Goal: Check status: Check status

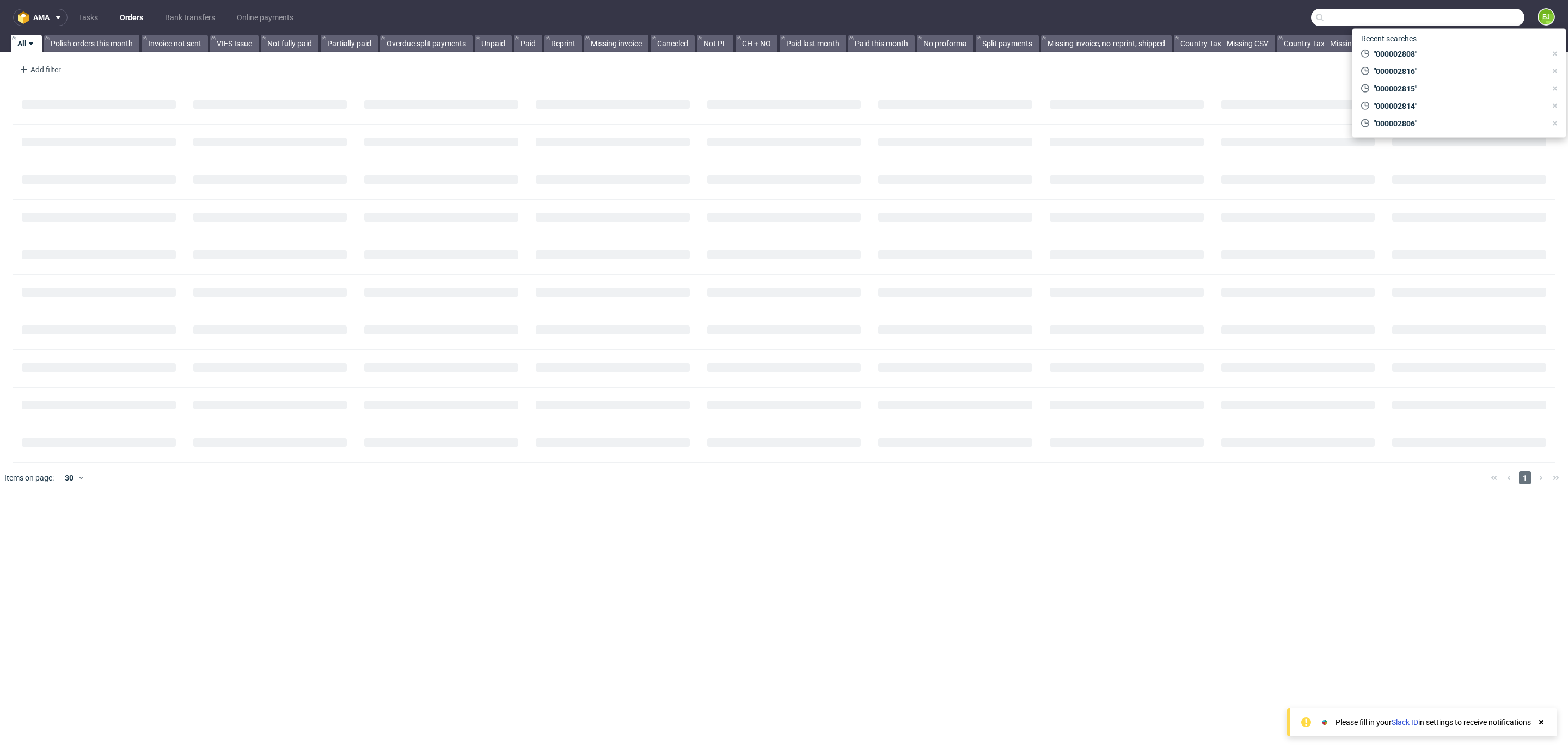
click at [1483, 16] on input "text" at bounding box center [1417, 17] width 213 height 17
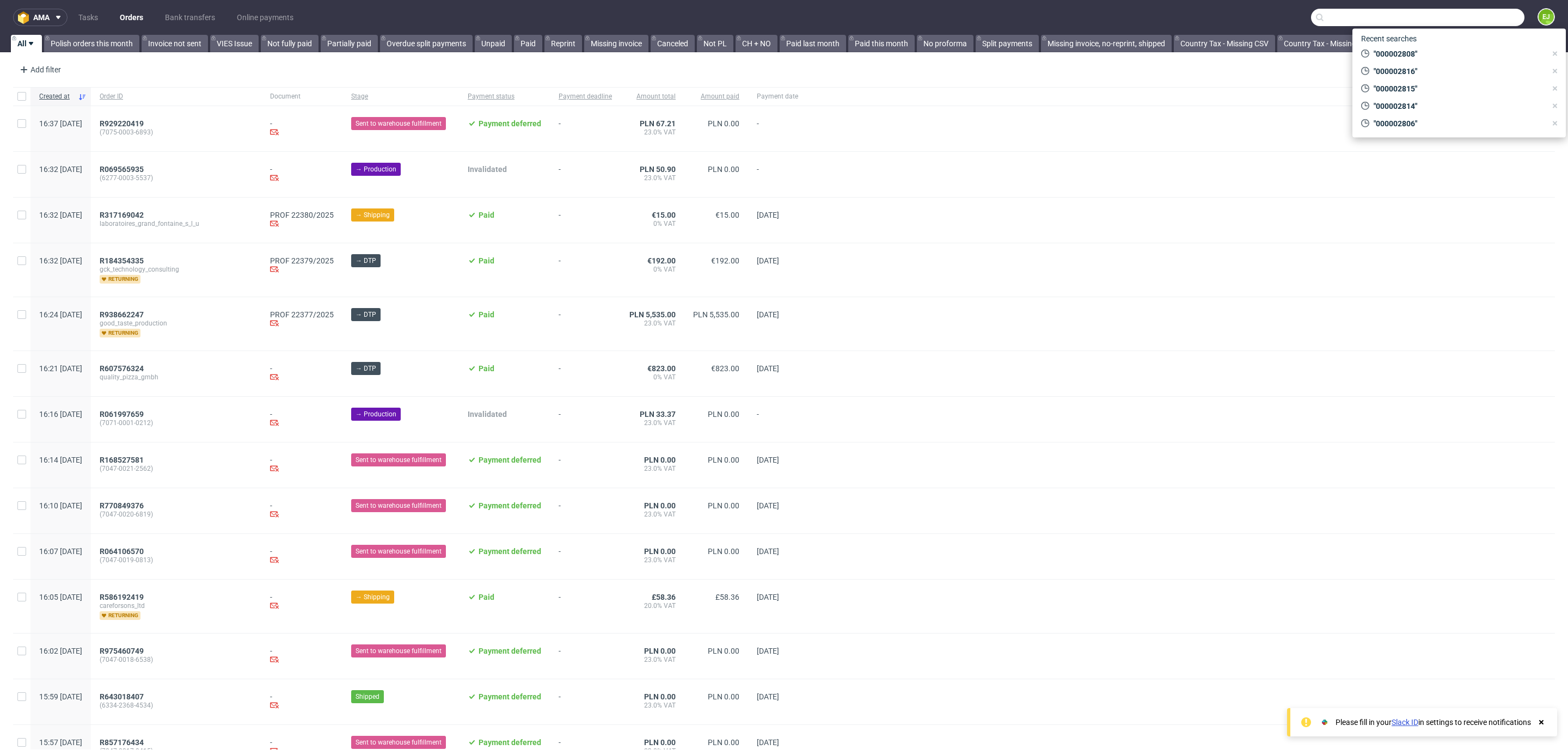
paste input "R711524800"
type input "R711524800"
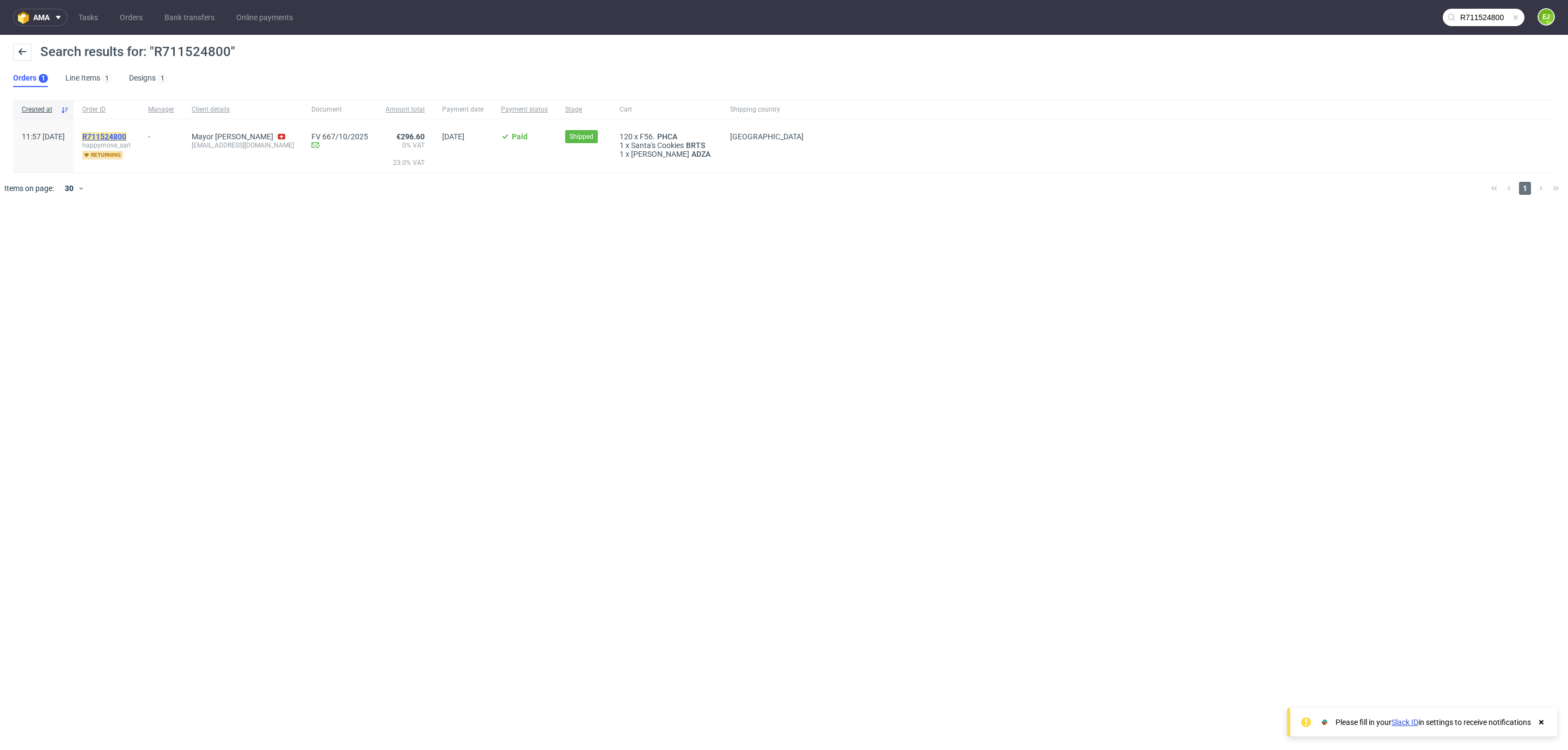
click at [126, 133] on mark "R711524800" at bounding box center [104, 137] width 44 height 9
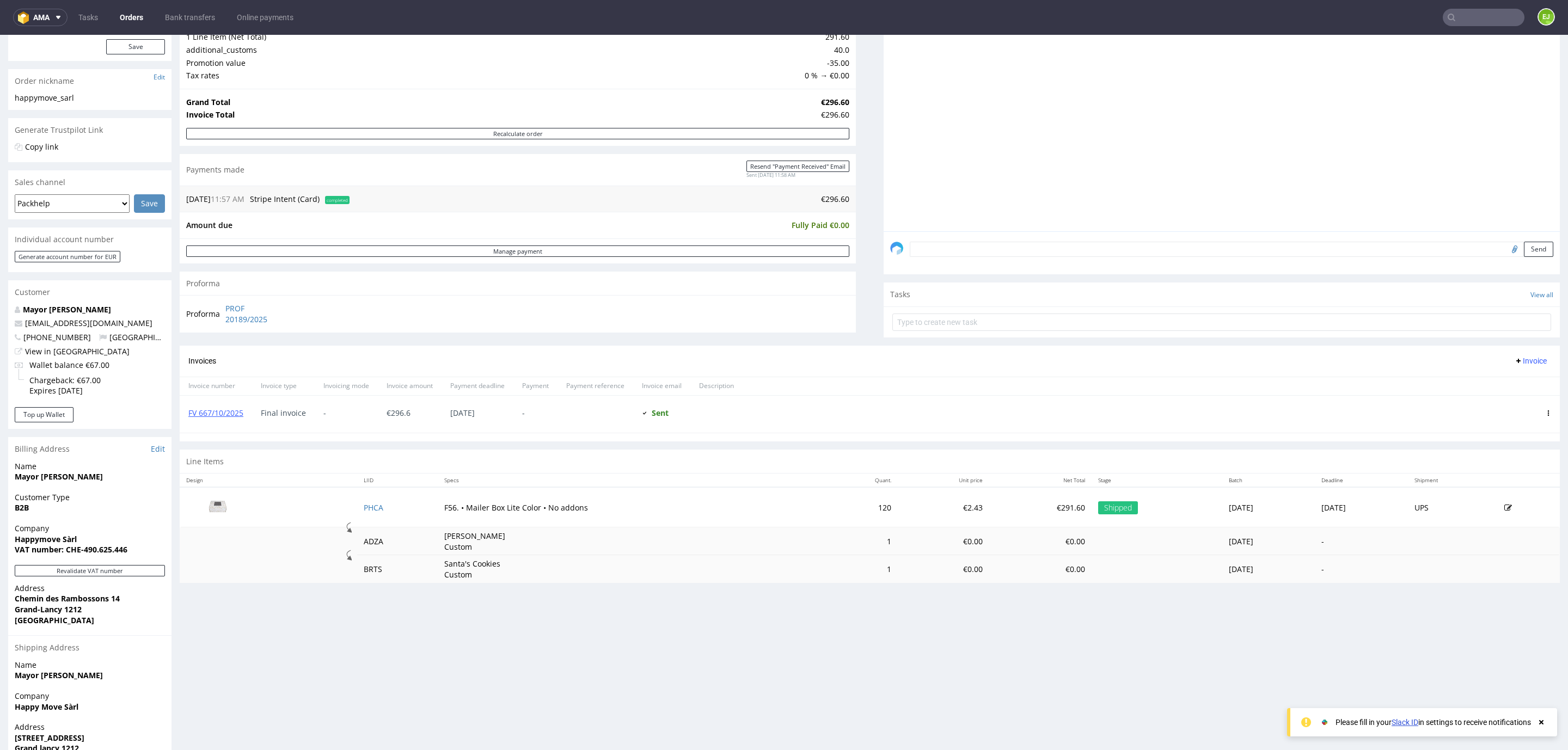
scroll to position [154, 0]
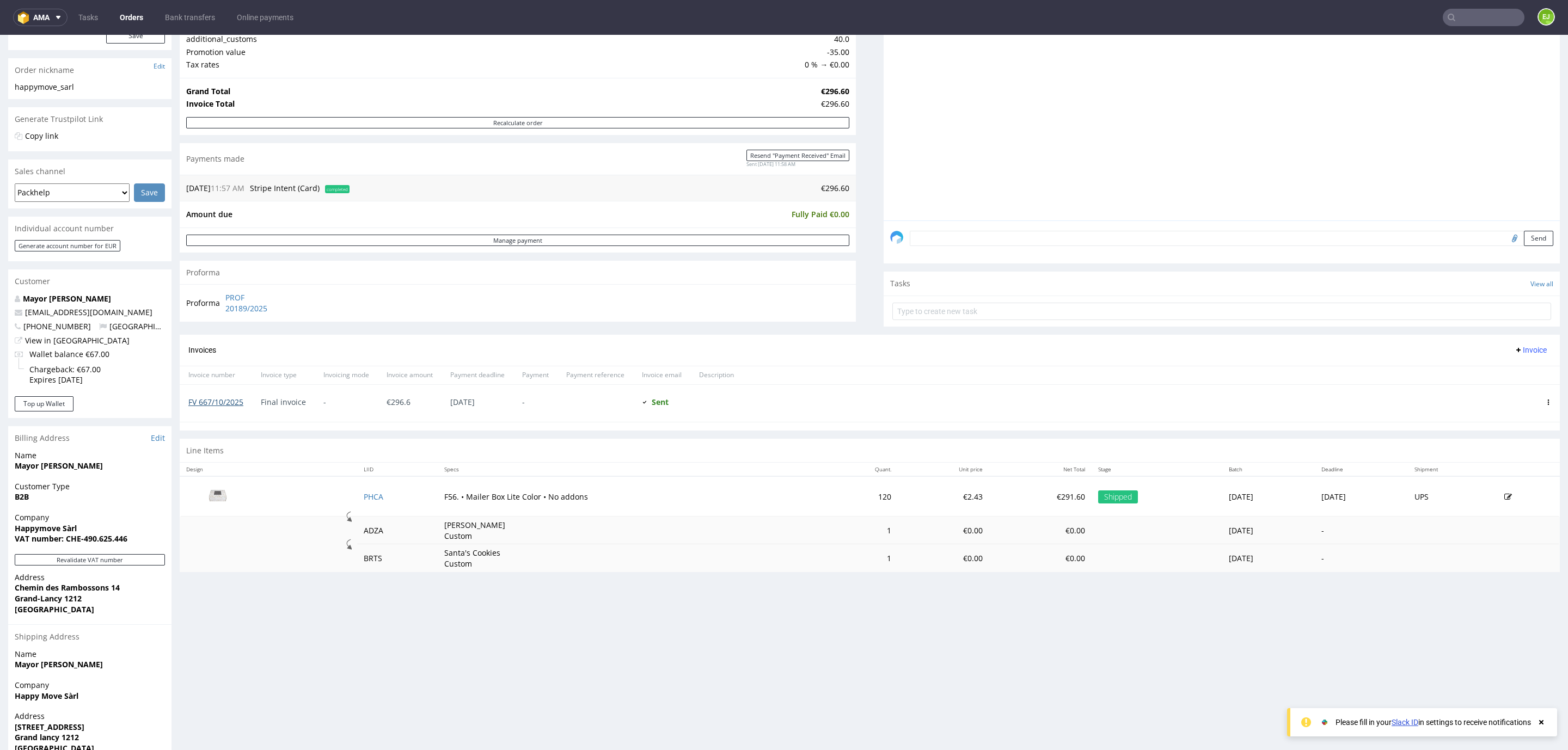
click at [215, 404] on link "FV 667/10/2025" at bounding box center [216, 402] width 55 height 10
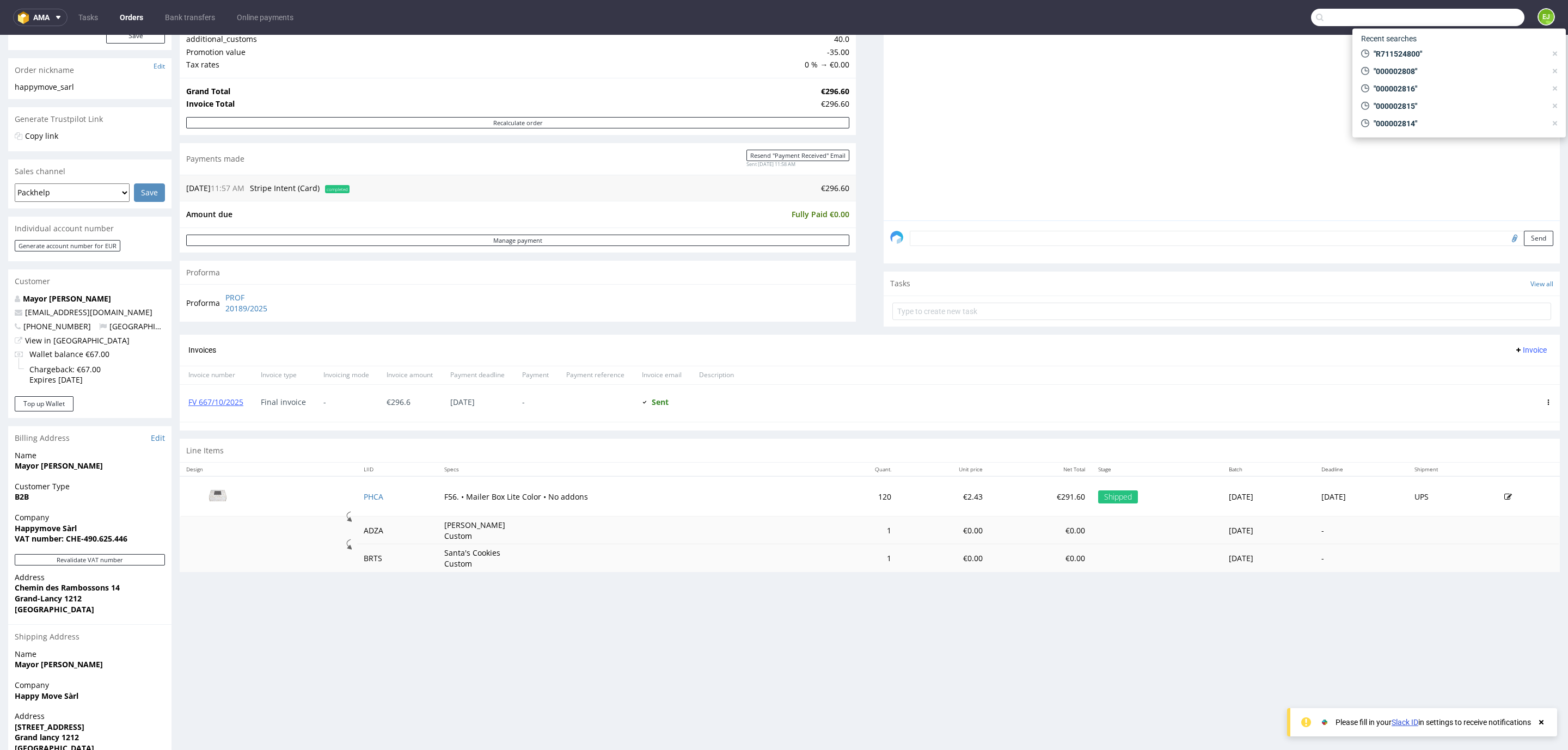
click at [1480, 19] on input "text" at bounding box center [1417, 17] width 213 height 17
type input "R028933481"
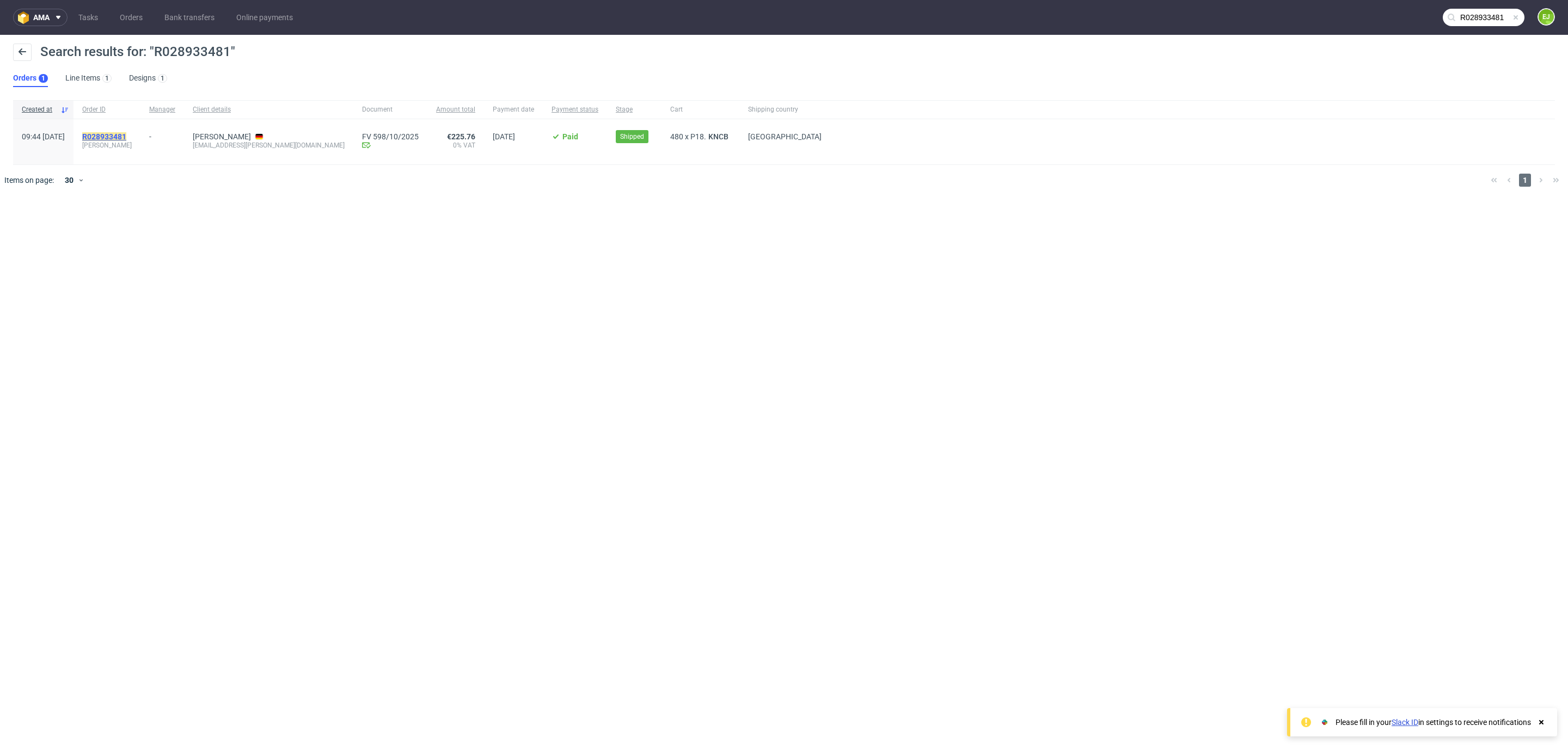
click at [126, 137] on mark "R028933481" at bounding box center [104, 137] width 44 height 9
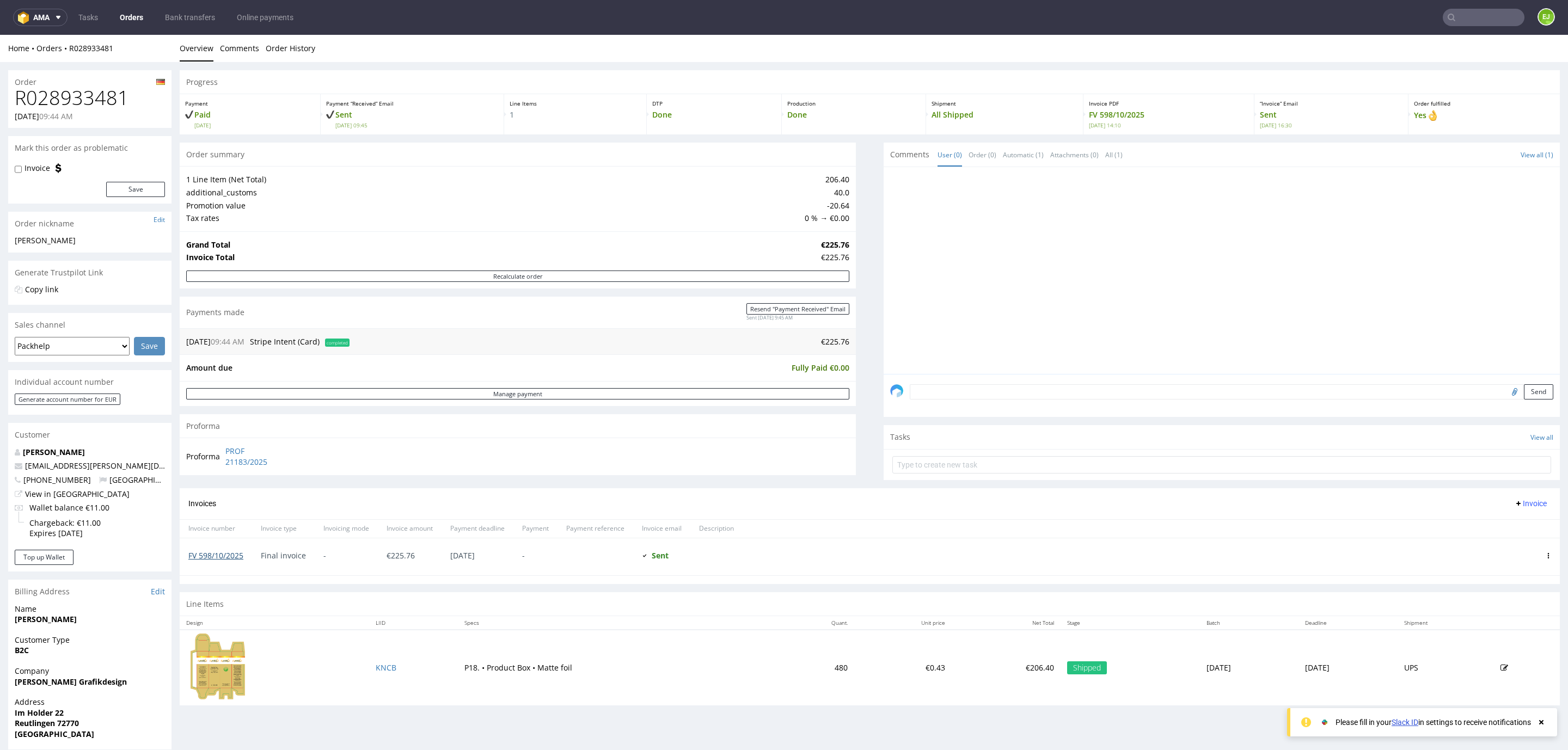
click at [242, 552] on link "FV 598/10/2025" at bounding box center [216, 555] width 55 height 10
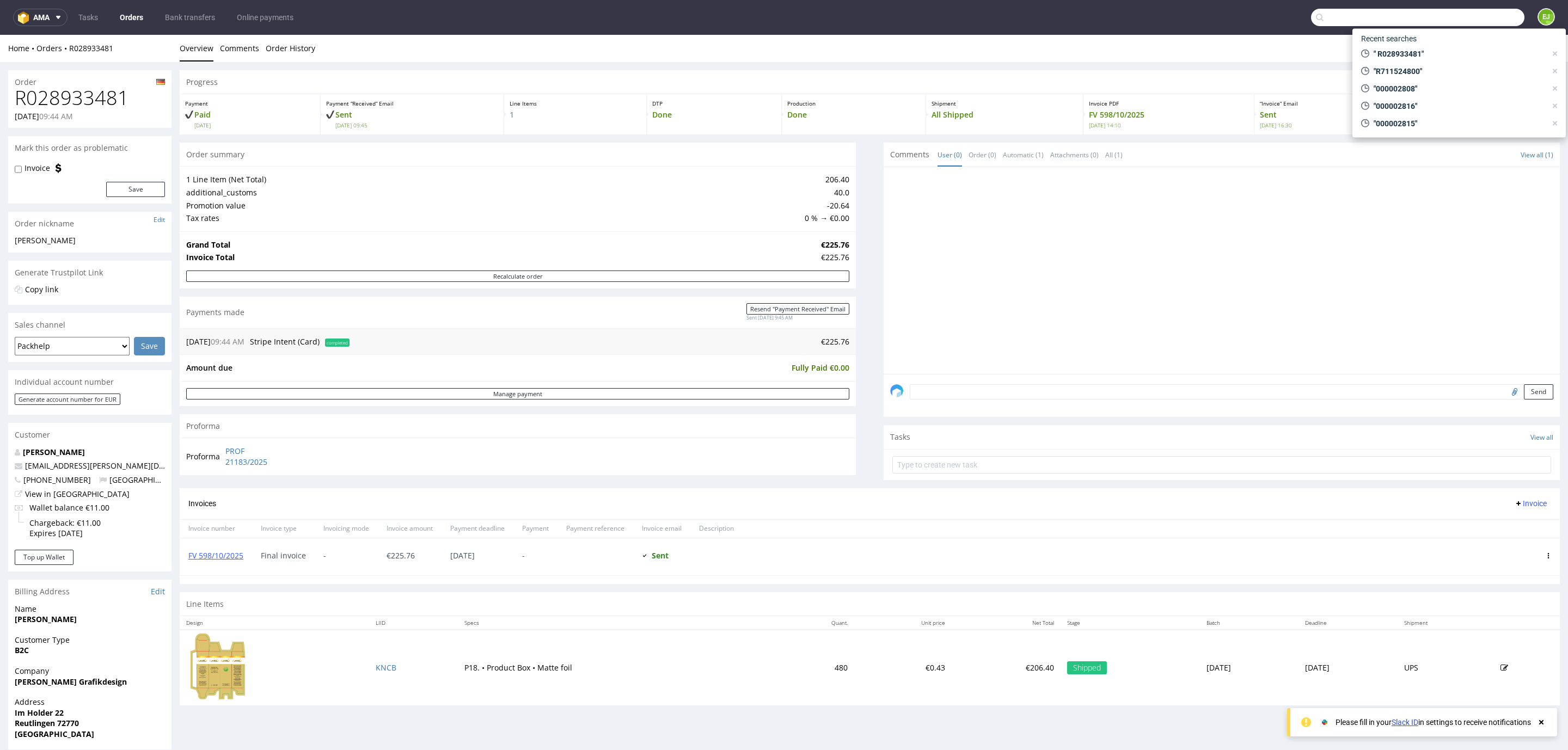
click at [1469, 22] on input "text" at bounding box center [1417, 17] width 213 height 17
paste input "R430921821_"
type input "R430921821"
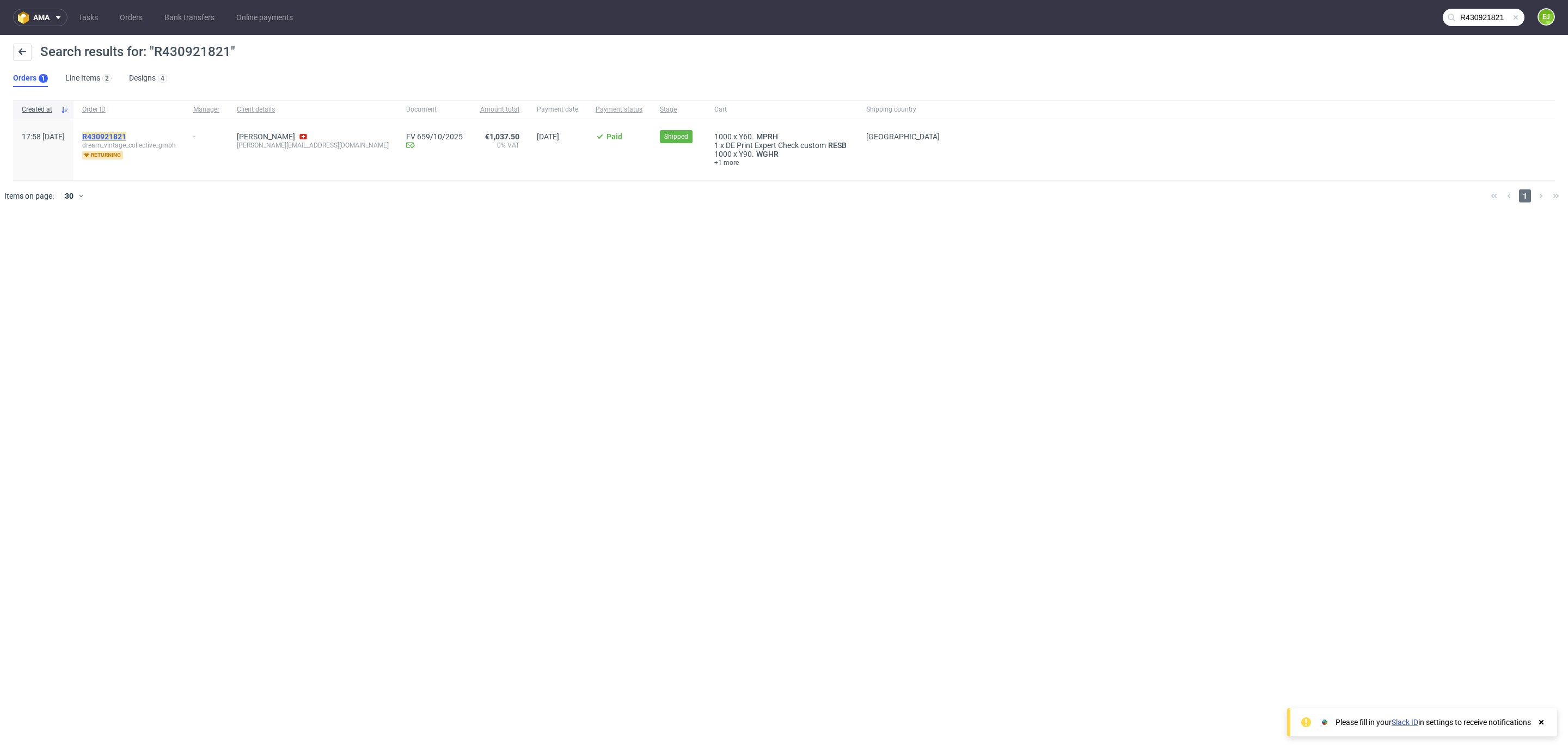
click at [126, 133] on mark "R430921821" at bounding box center [104, 137] width 44 height 9
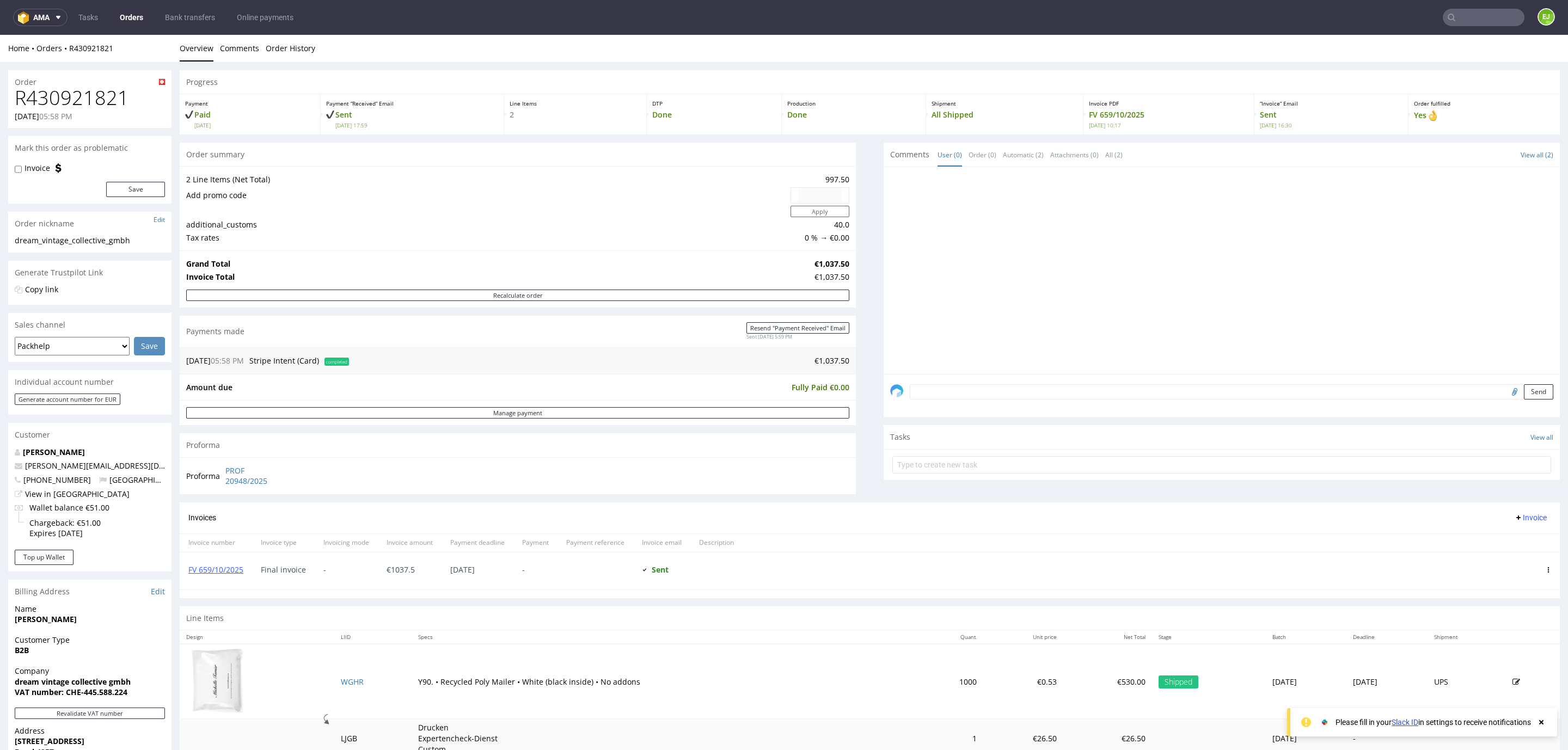
scroll to position [201, 0]
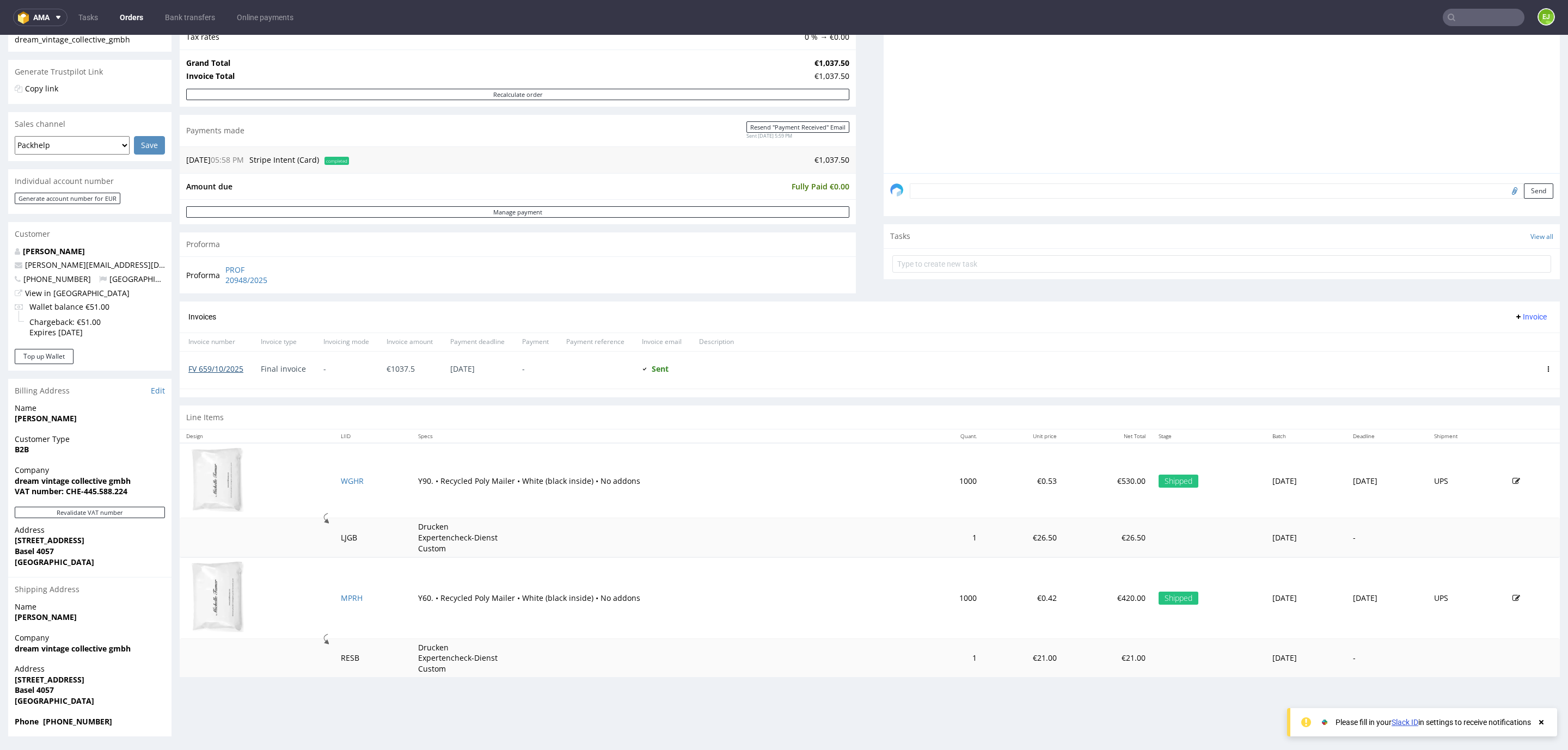
click at [236, 374] on link "FV 659/10/2025" at bounding box center [216, 369] width 55 height 10
click at [1462, 13] on input "text" at bounding box center [1483, 17] width 82 height 17
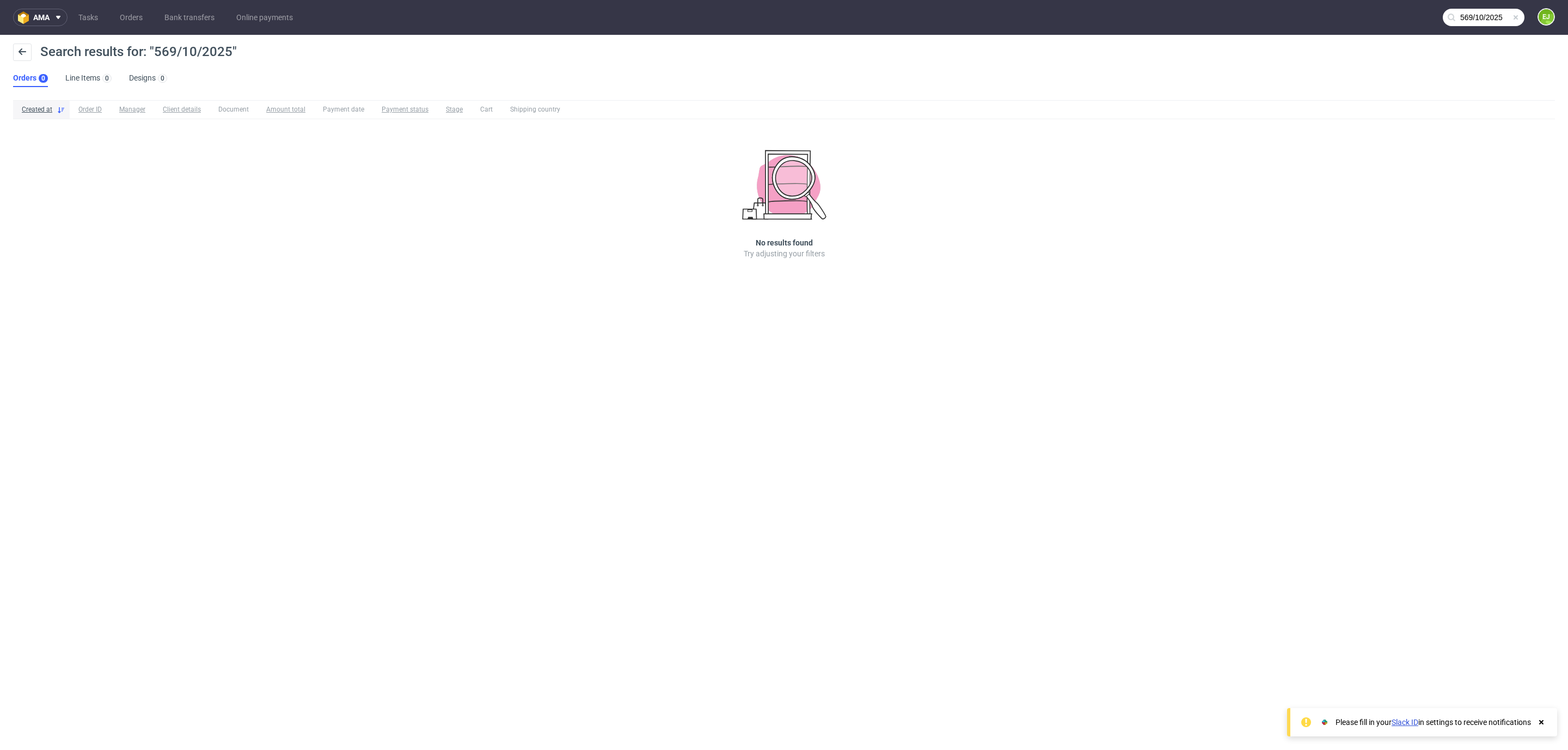
click at [1492, 20] on input "569/10/2025" at bounding box center [1483, 17] width 82 height 17
click at [1492, 20] on input "569/10/2025" at bounding box center [1417, 17] width 213 height 17
paste input "R963360671"
type input "R963360671"
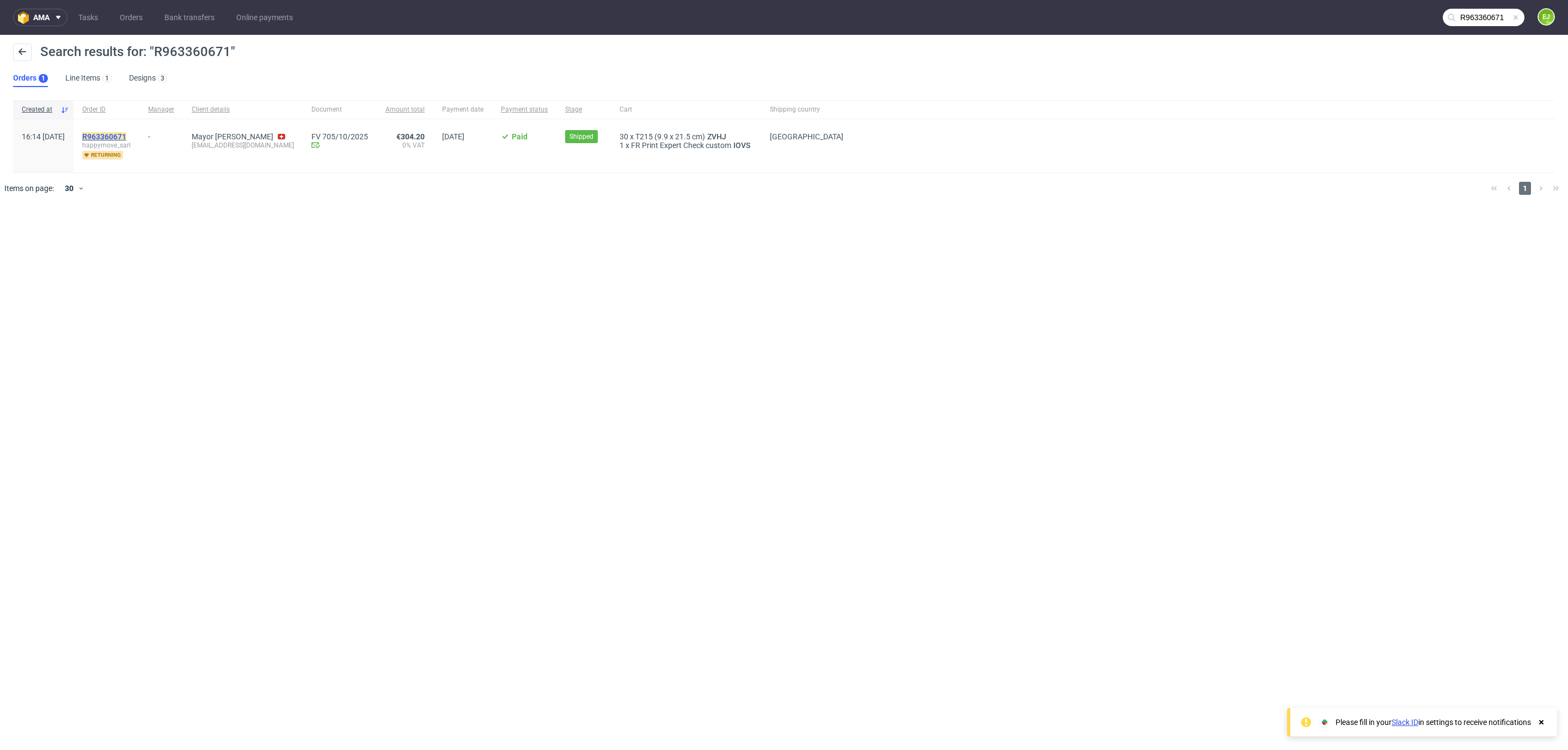
click at [126, 134] on mark "R963360671" at bounding box center [104, 137] width 44 height 9
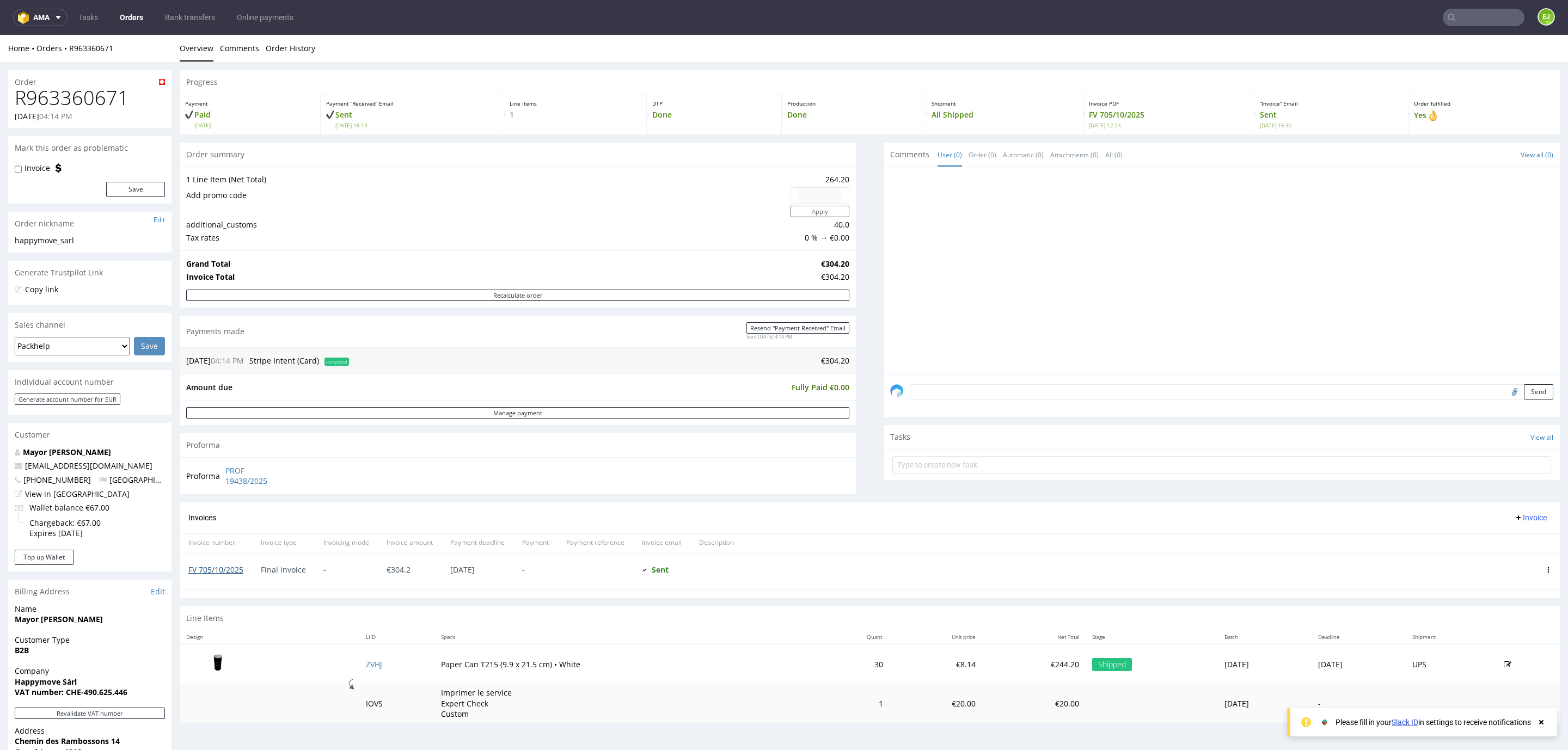
click at [223, 572] on link "FV 705/10/2025" at bounding box center [216, 570] width 55 height 10
